Goal: Information Seeking & Learning: Learn about a topic

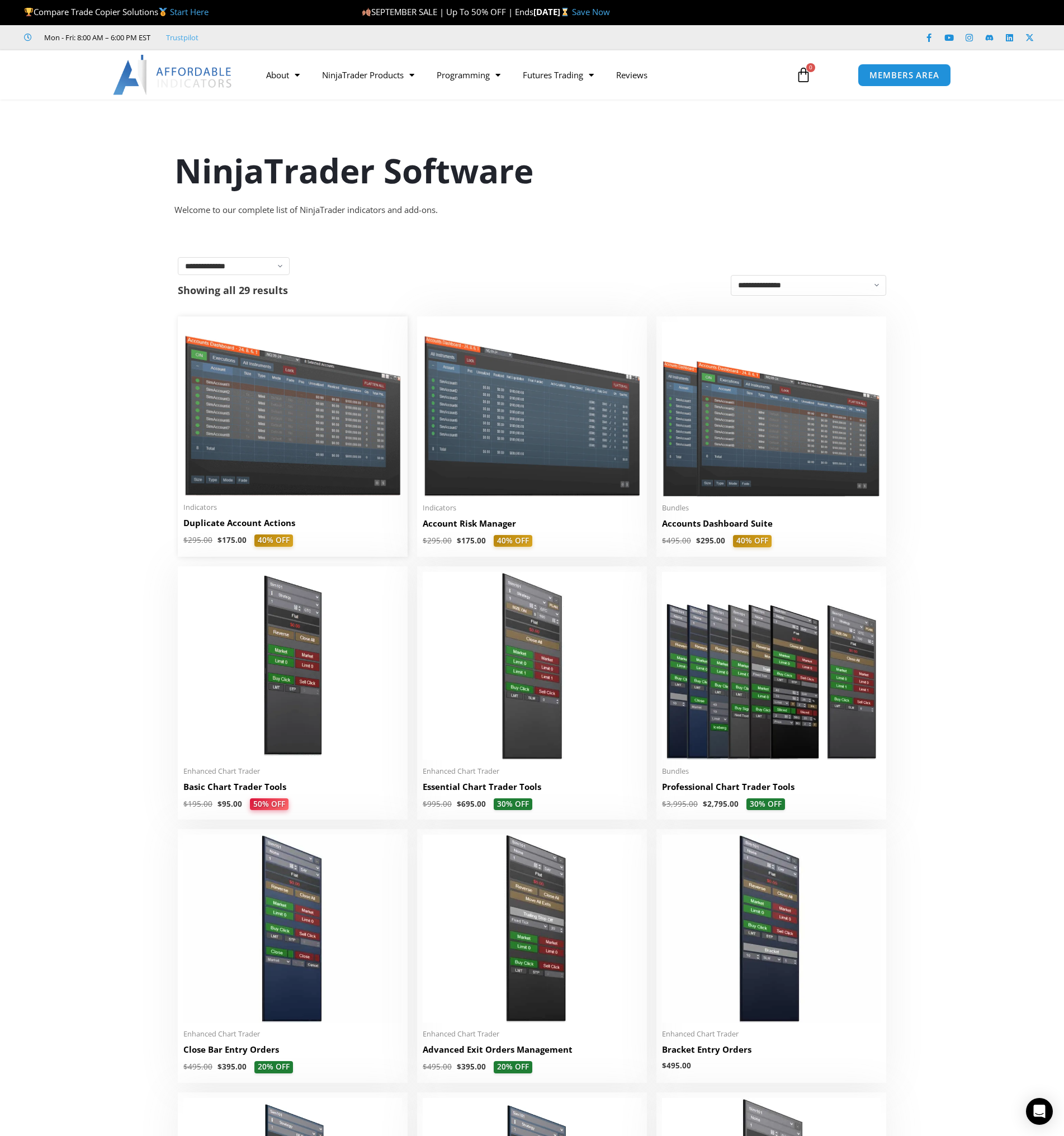
click at [258, 418] on img at bounding box center [292, 409] width 218 height 174
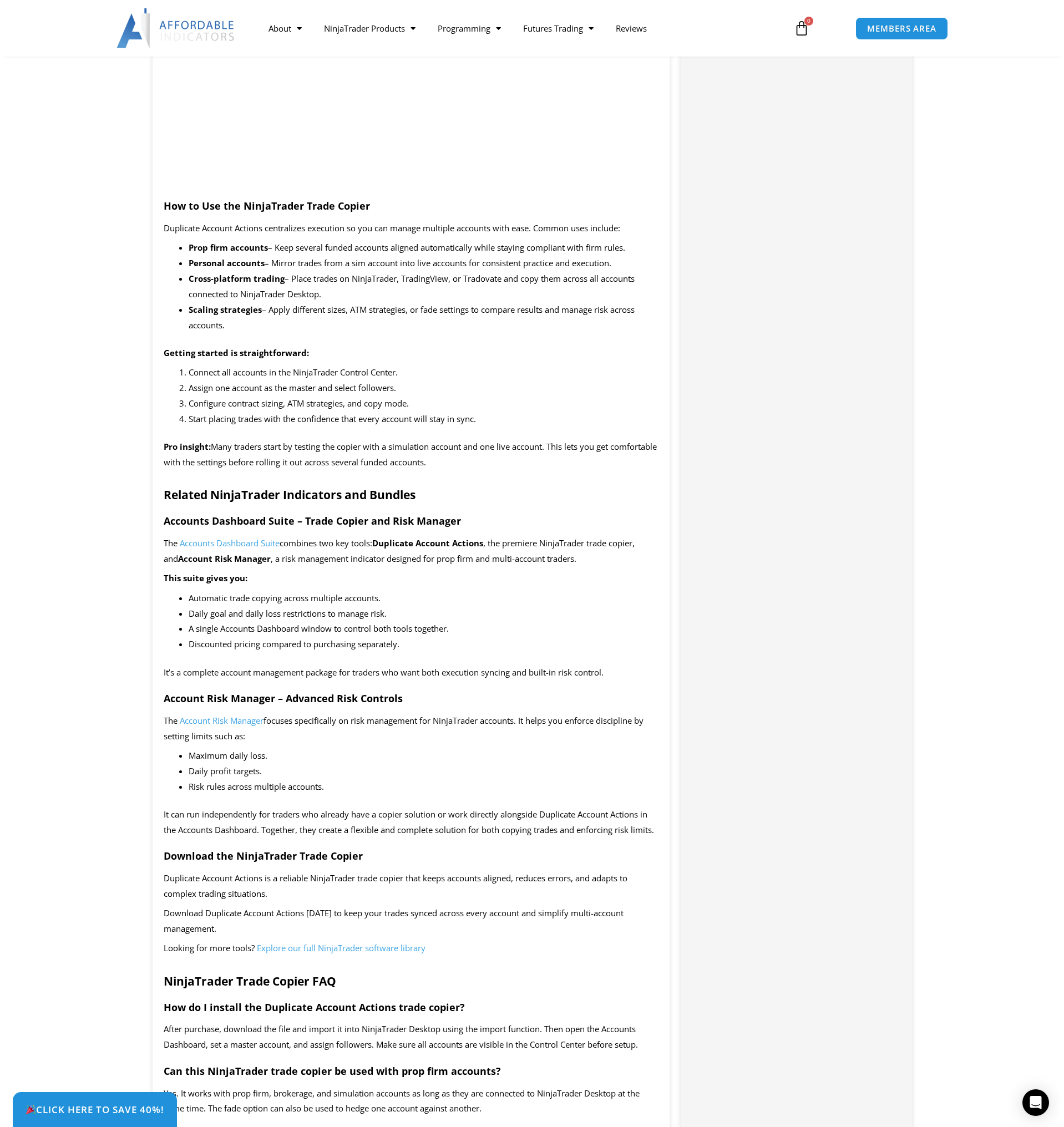
scroll to position [1109, 0]
